Goal: Task Accomplishment & Management: Find specific page/section

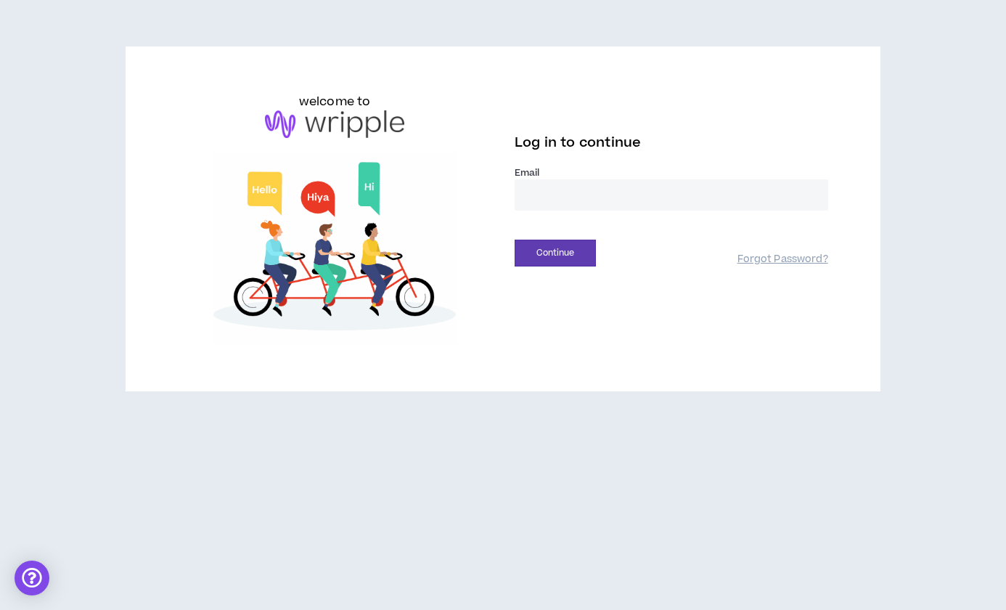
click at [622, 197] on input "email" at bounding box center [672, 194] width 314 height 31
type input "**********"
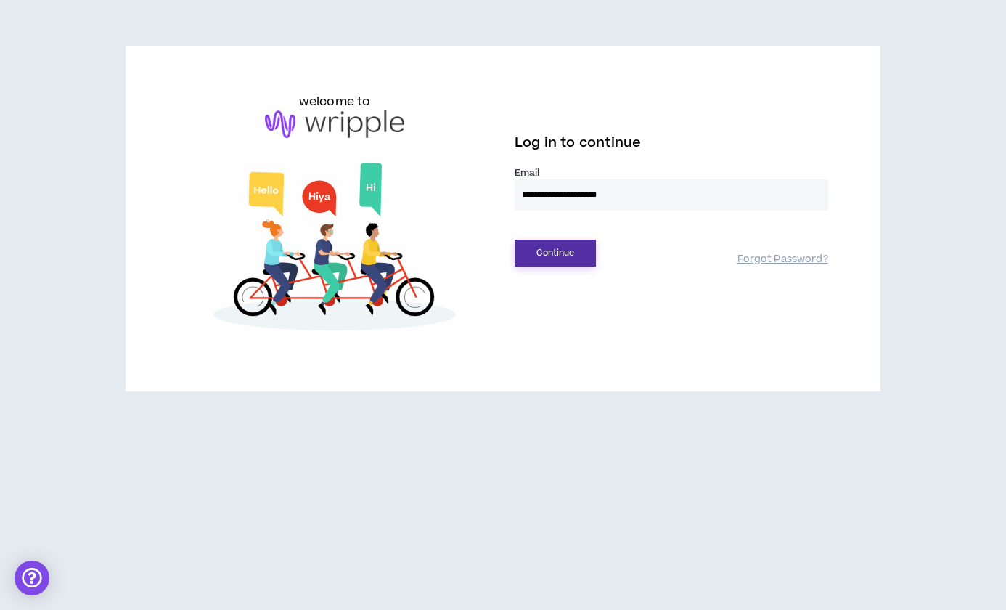
click at [558, 252] on button "Continue" at bounding box center [555, 253] width 81 height 27
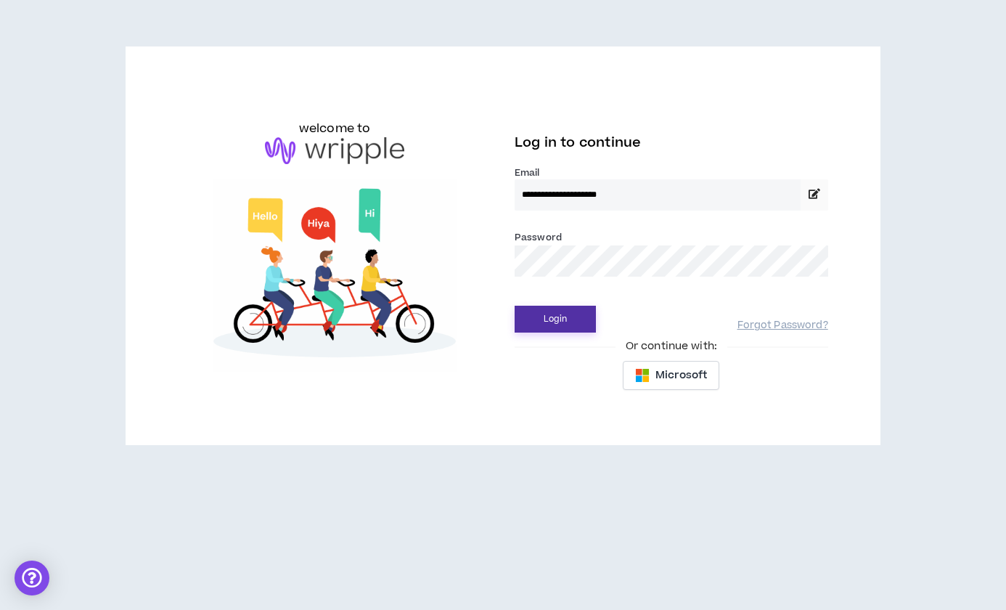
click at [550, 319] on button "Login" at bounding box center [555, 319] width 81 height 27
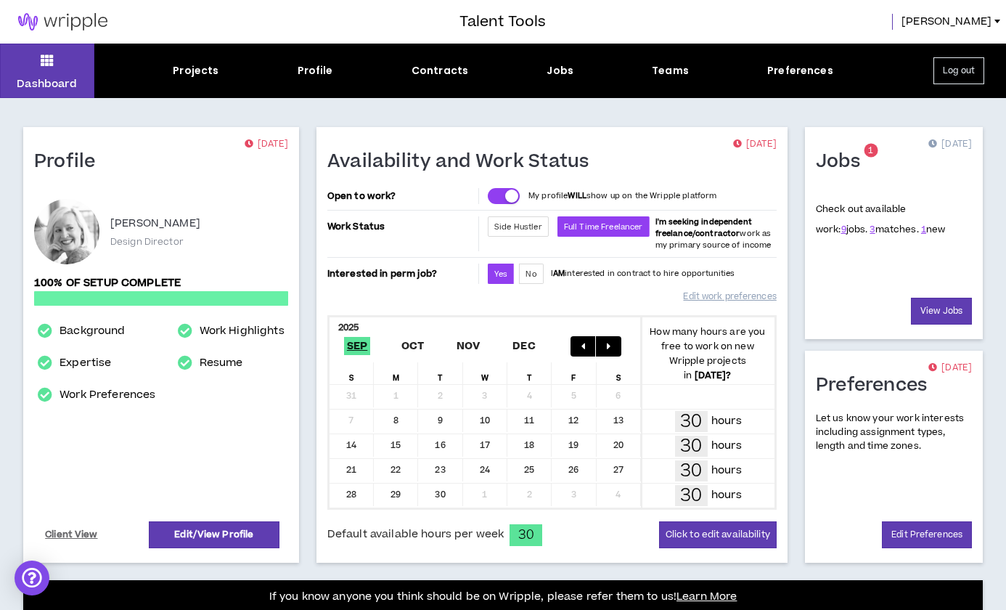
click at [78, 20] on img at bounding box center [63, 21] width 126 height 17
click at [68, 20] on img at bounding box center [63, 21] width 126 height 17
click at [558, 72] on div "Jobs" at bounding box center [560, 70] width 27 height 15
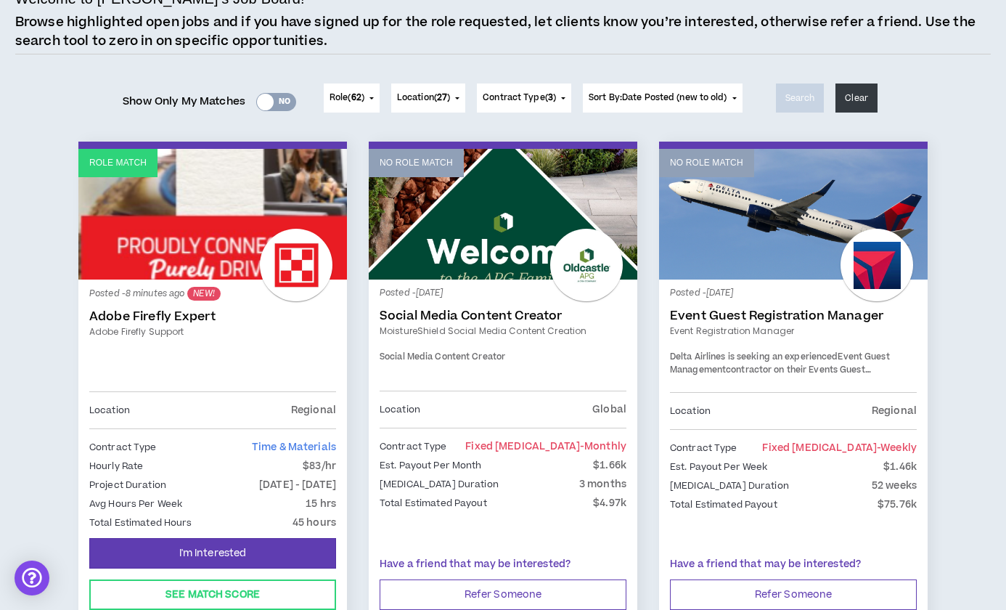
scroll to position [113, 0]
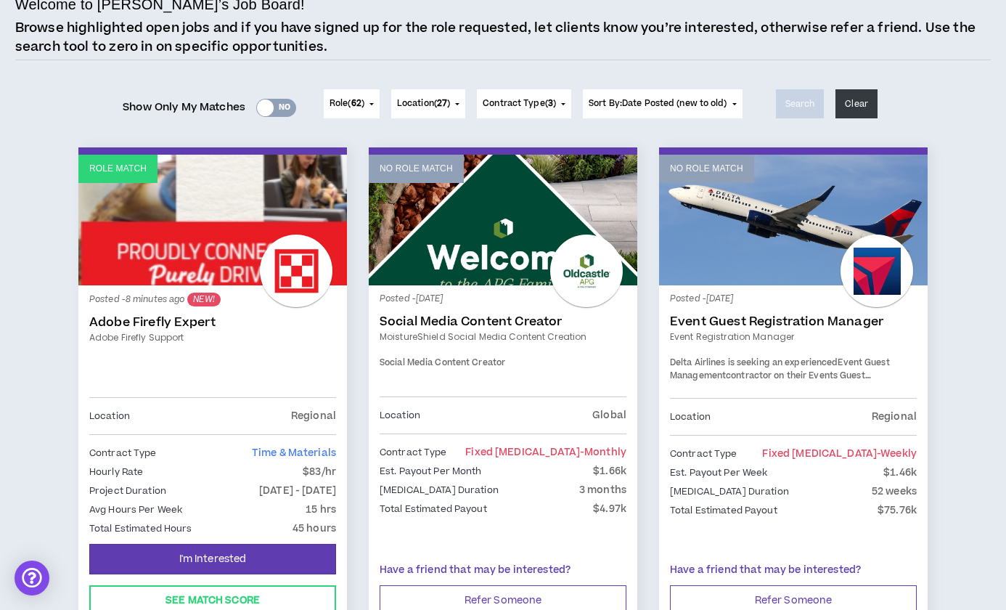
click at [192, 252] on link "Role Match" at bounding box center [212, 220] width 269 height 131
